Goal: Information Seeking & Learning: Compare options

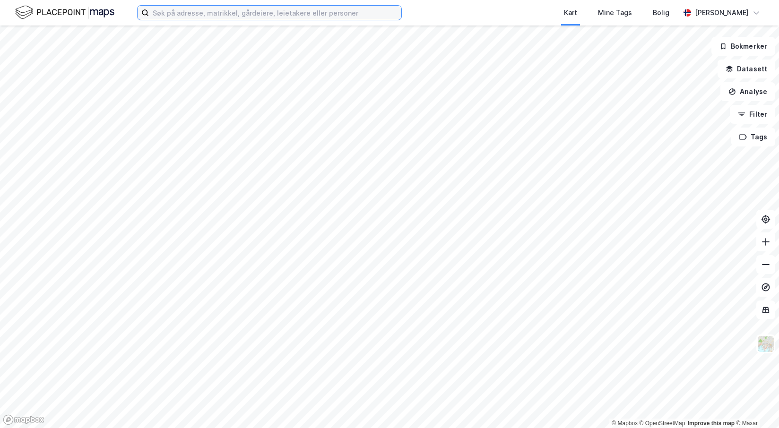
click at [185, 10] on input at bounding box center [275, 13] width 252 height 14
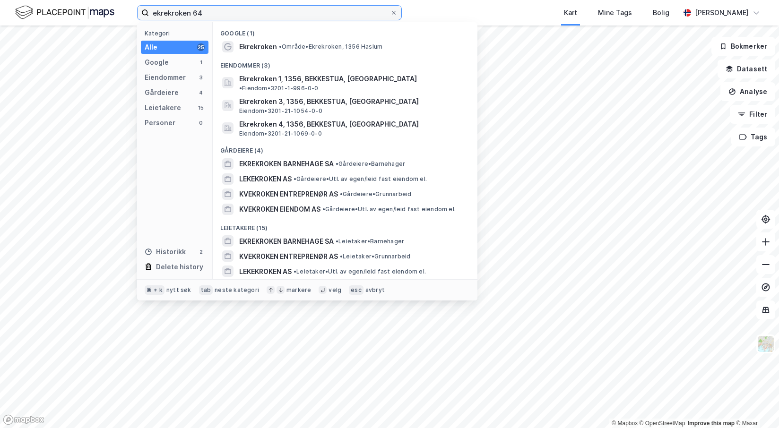
type input "ekrekroken 64"
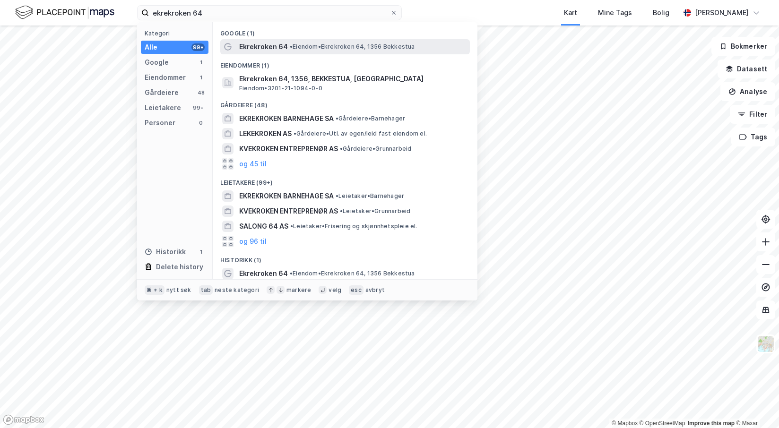
click at [280, 50] on span "Ekrekroken 64" at bounding box center [263, 46] width 49 height 11
